Goal: Transaction & Acquisition: Purchase product/service

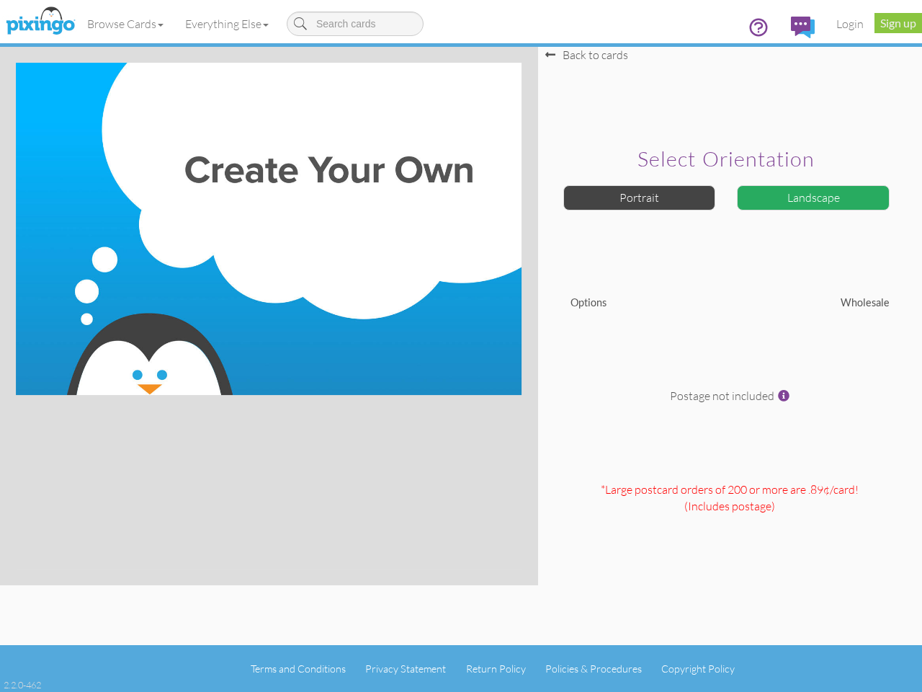
click at [461, 346] on img at bounding box center [269, 229] width 506 height 332
click at [126, 24] on link "Browse Cards" at bounding box center [125, 24] width 98 height 36
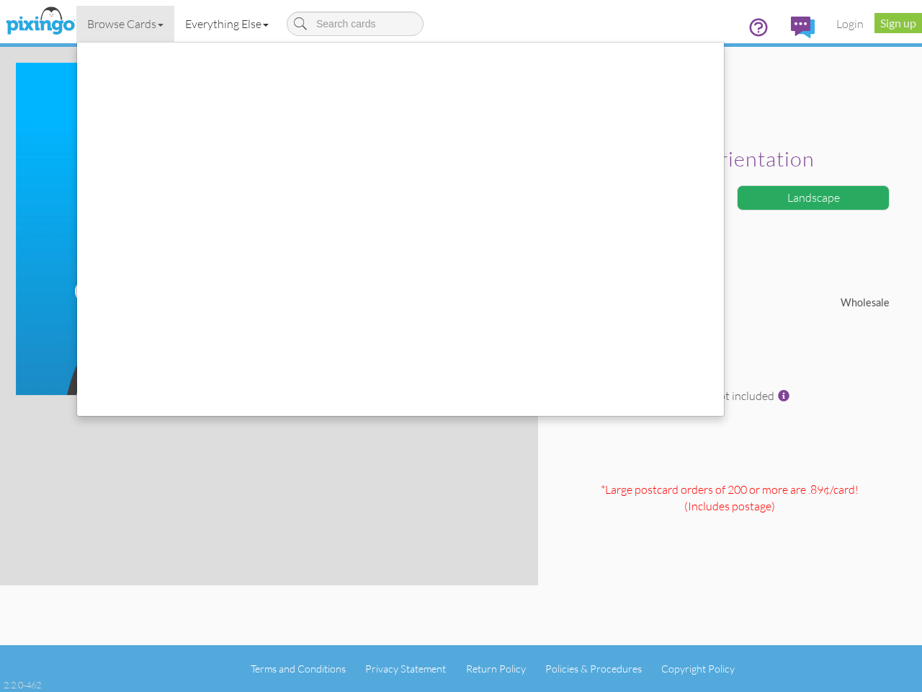
click at [230, 24] on link "Everything Else" at bounding box center [226, 24] width 105 height 36
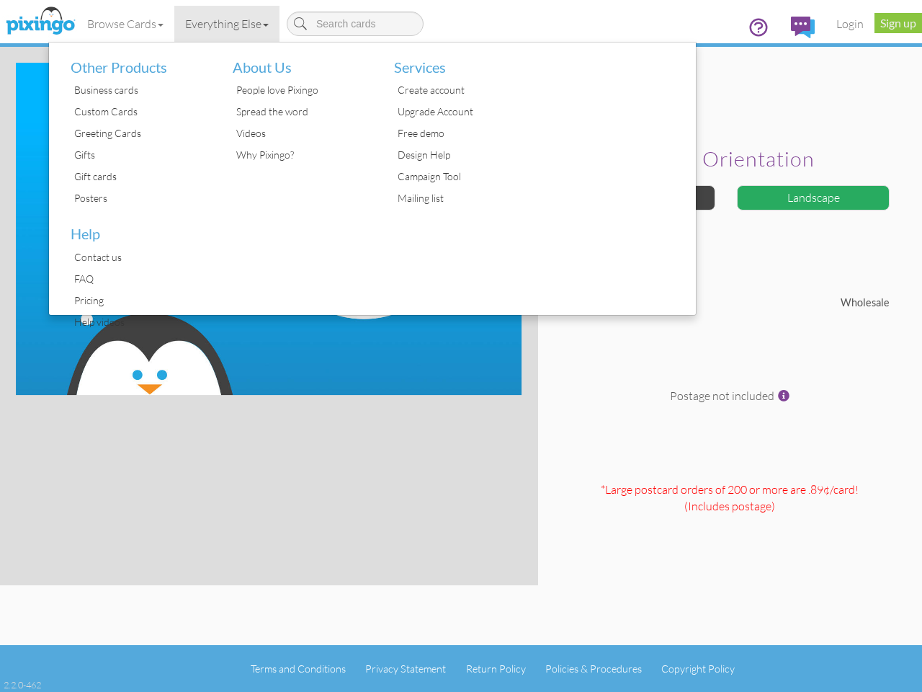
click at [640, 197] on div at bounding box center [616, 179] width 162 height 272
click at [813, 197] on div "Landscape" at bounding box center [813, 197] width 153 height 25
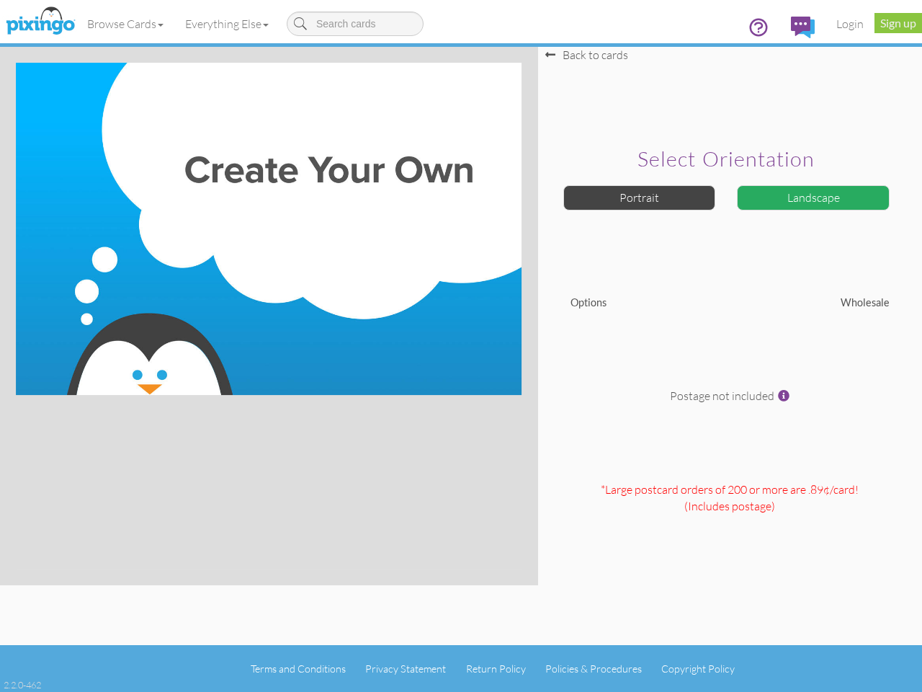
click at [784, 396] on span at bounding box center [784, 396] width 12 height 12
